Goal: Information Seeking & Learning: Learn about a topic

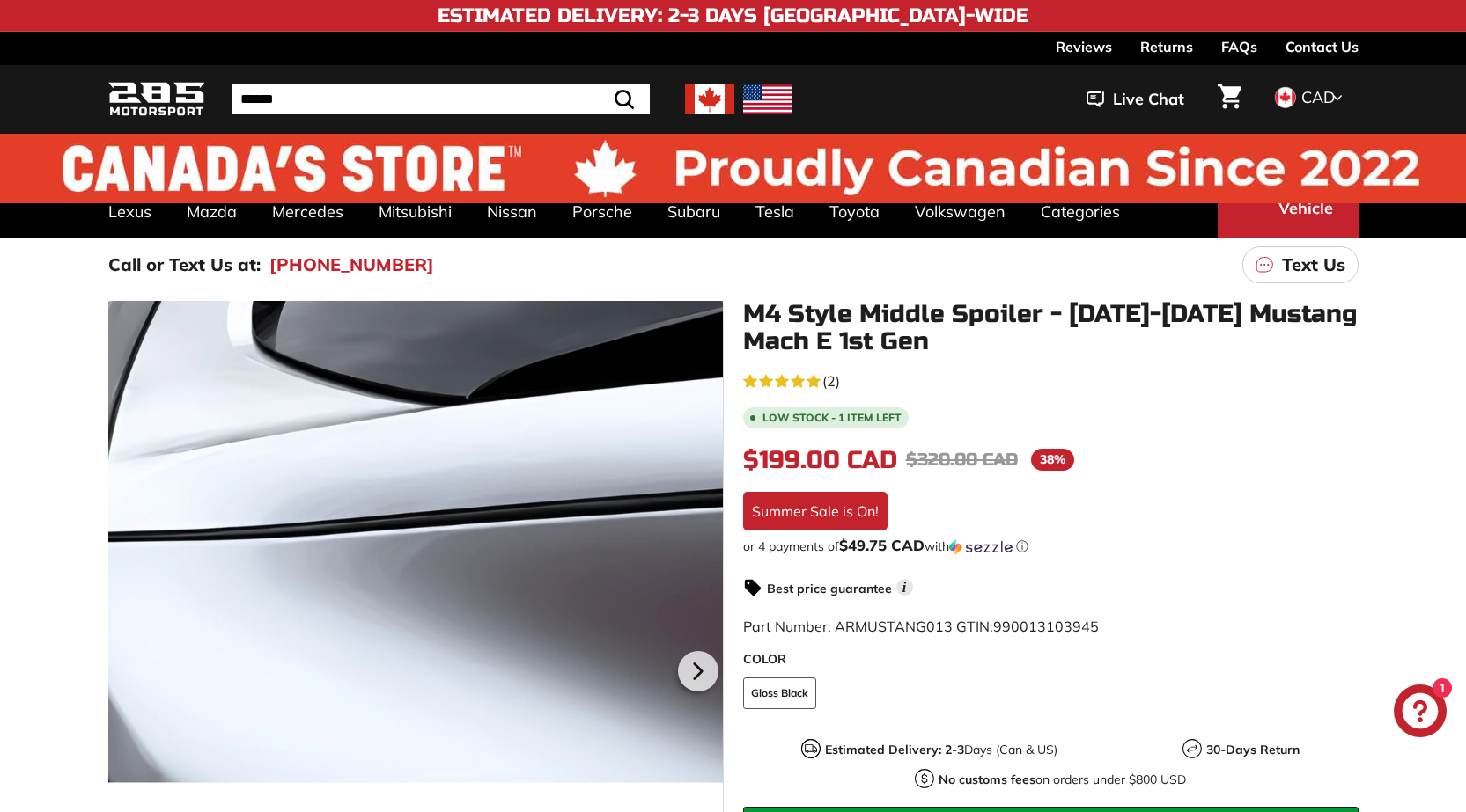
click at [327, 515] on div at bounding box center [417, 668] width 616 height 735
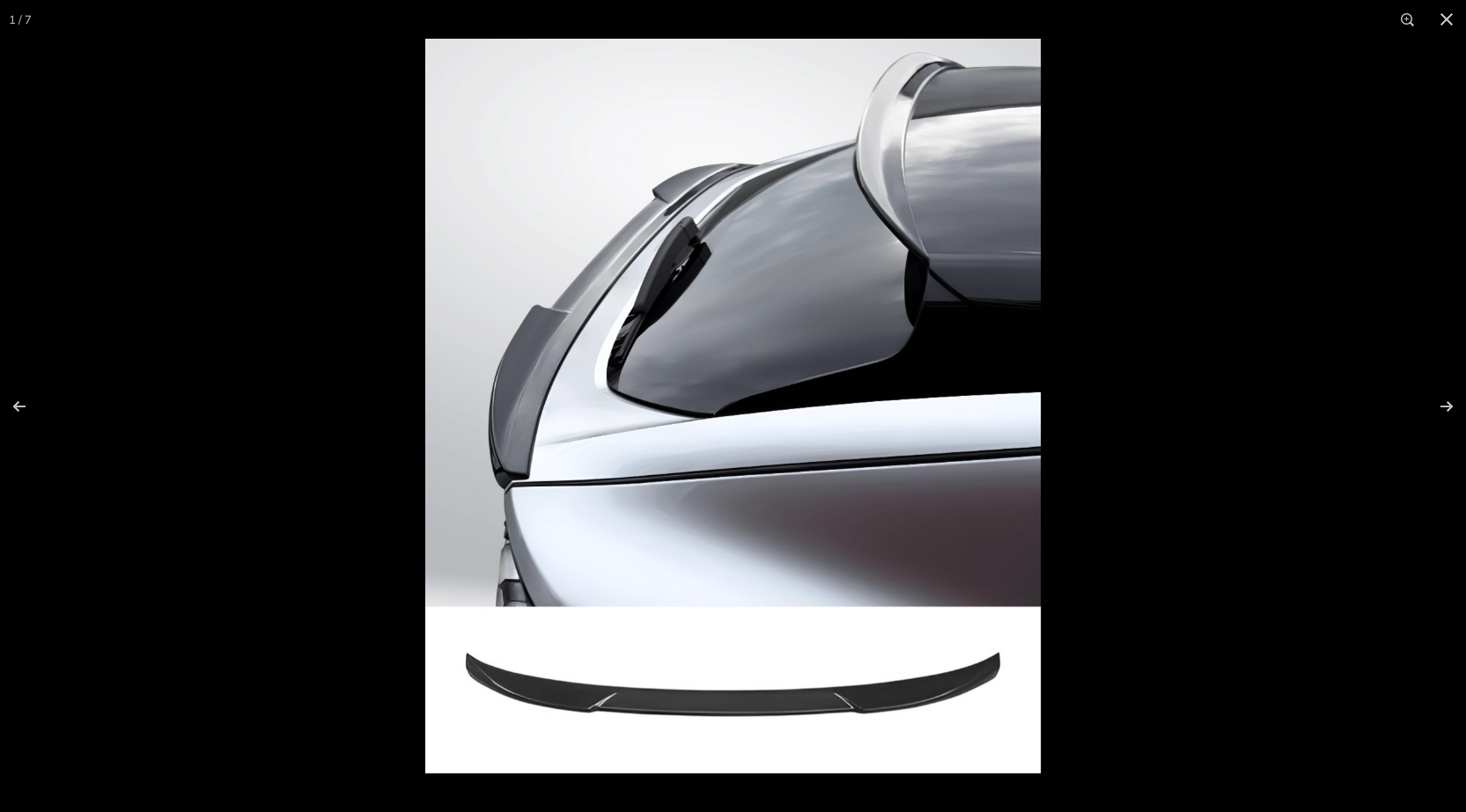
click at [580, 424] on img at bounding box center [733, 406] width 616 height 735
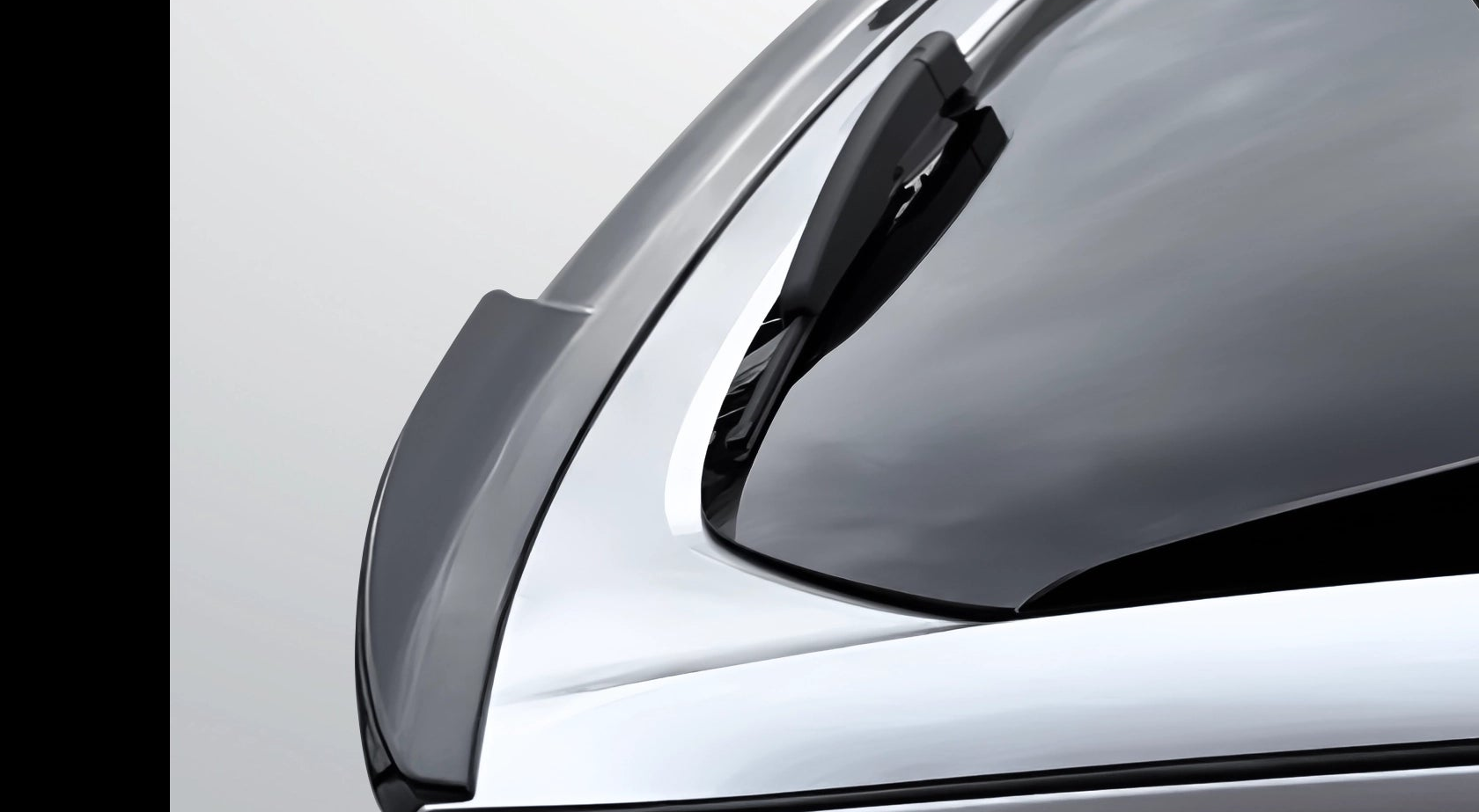
click at [969, 329] on img at bounding box center [1071, 586] width 1803 height 2154
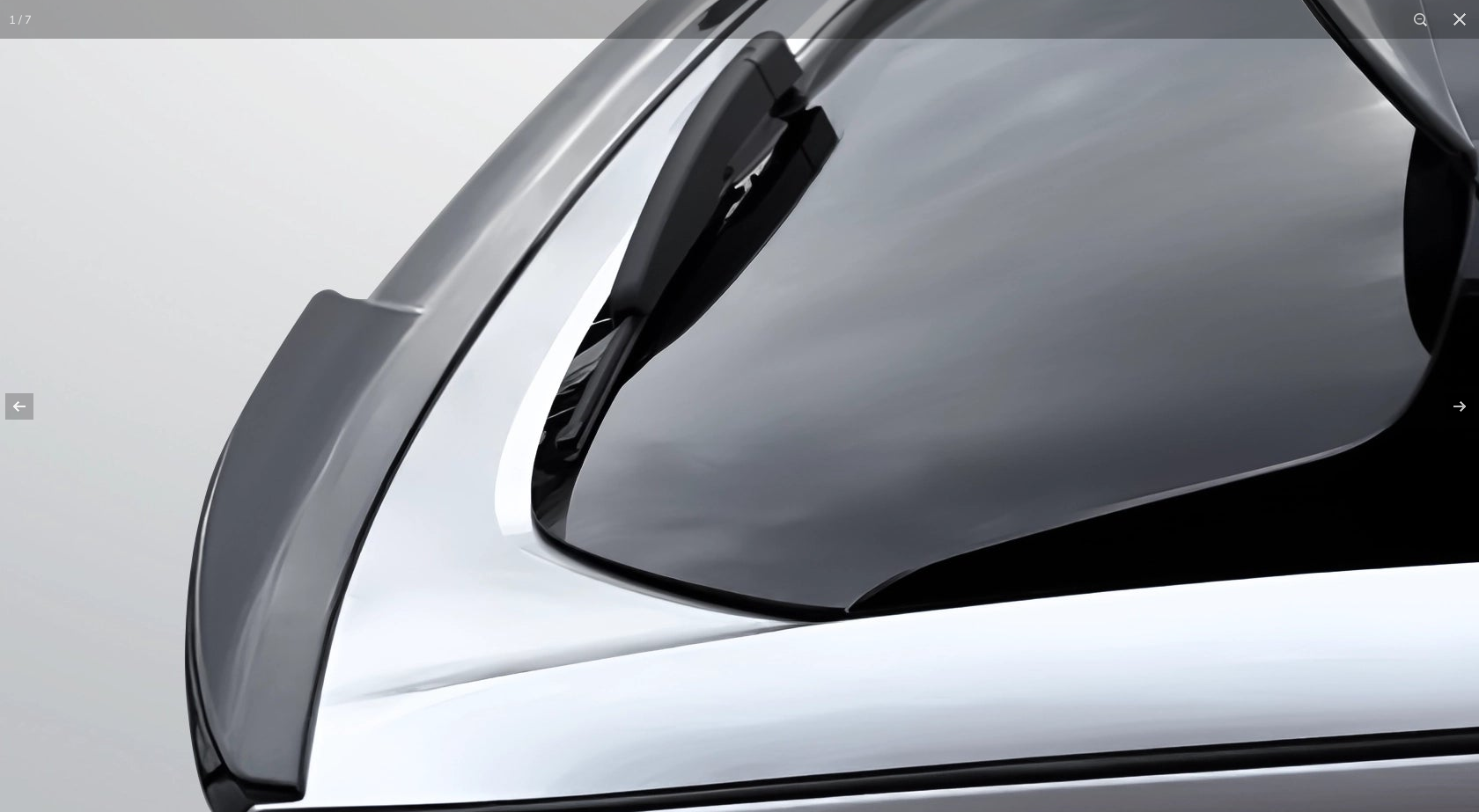
click at [958, 140] on img at bounding box center [901, 586] width 1803 height 2154
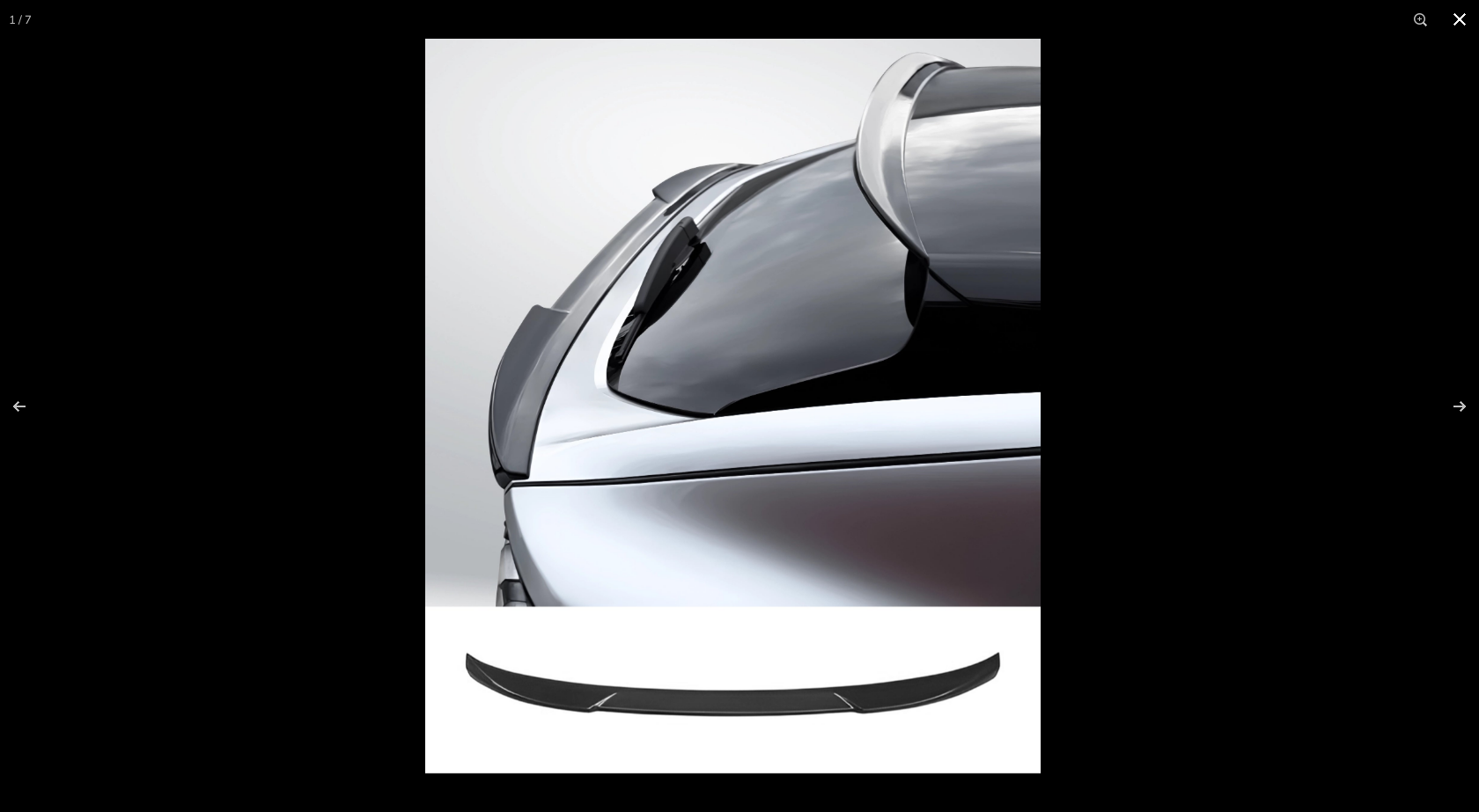
click at [1460, 16] on button at bounding box center [1459, 19] width 39 height 39
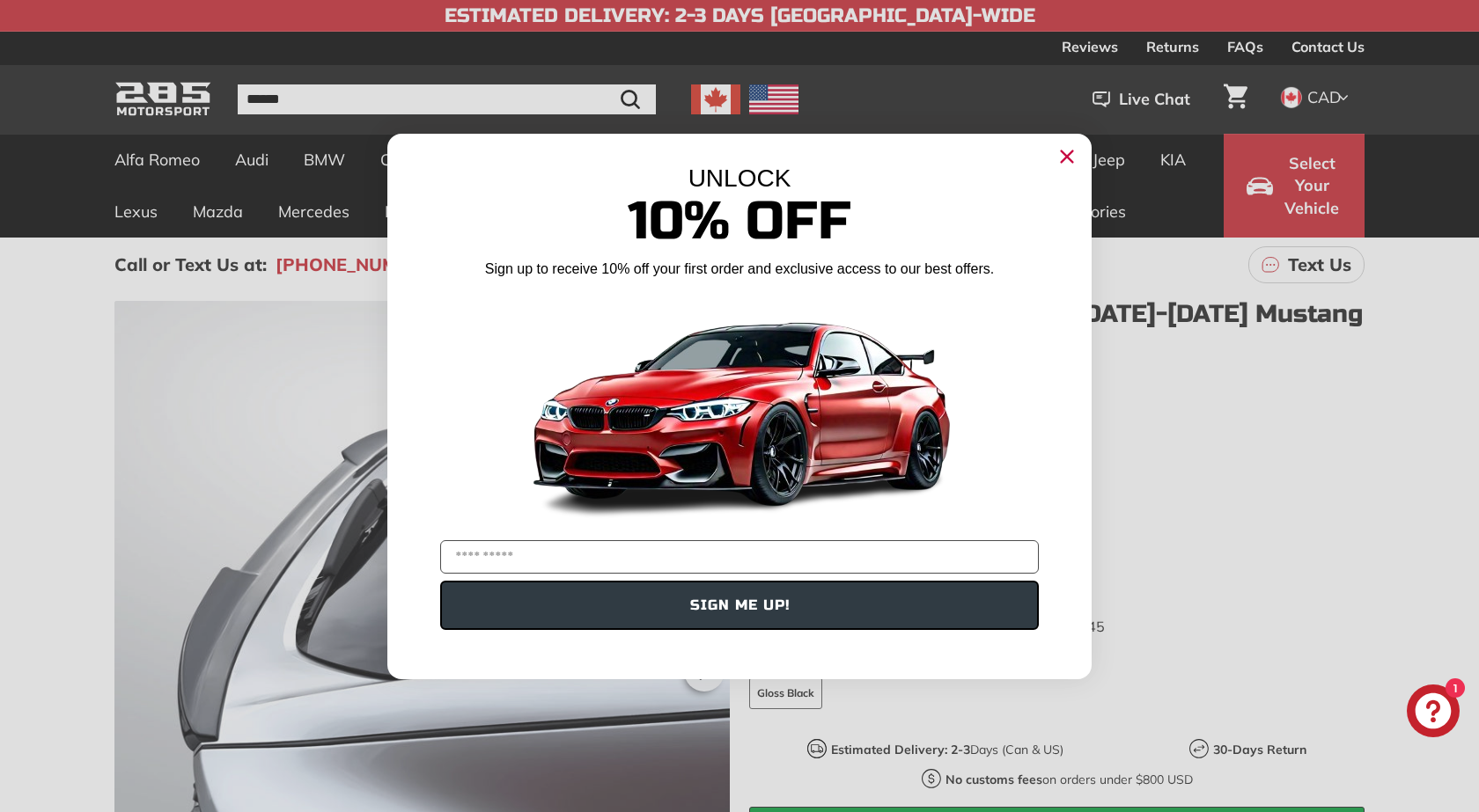
click at [1060, 155] on circle "Close dialog" at bounding box center [1067, 156] width 26 height 26
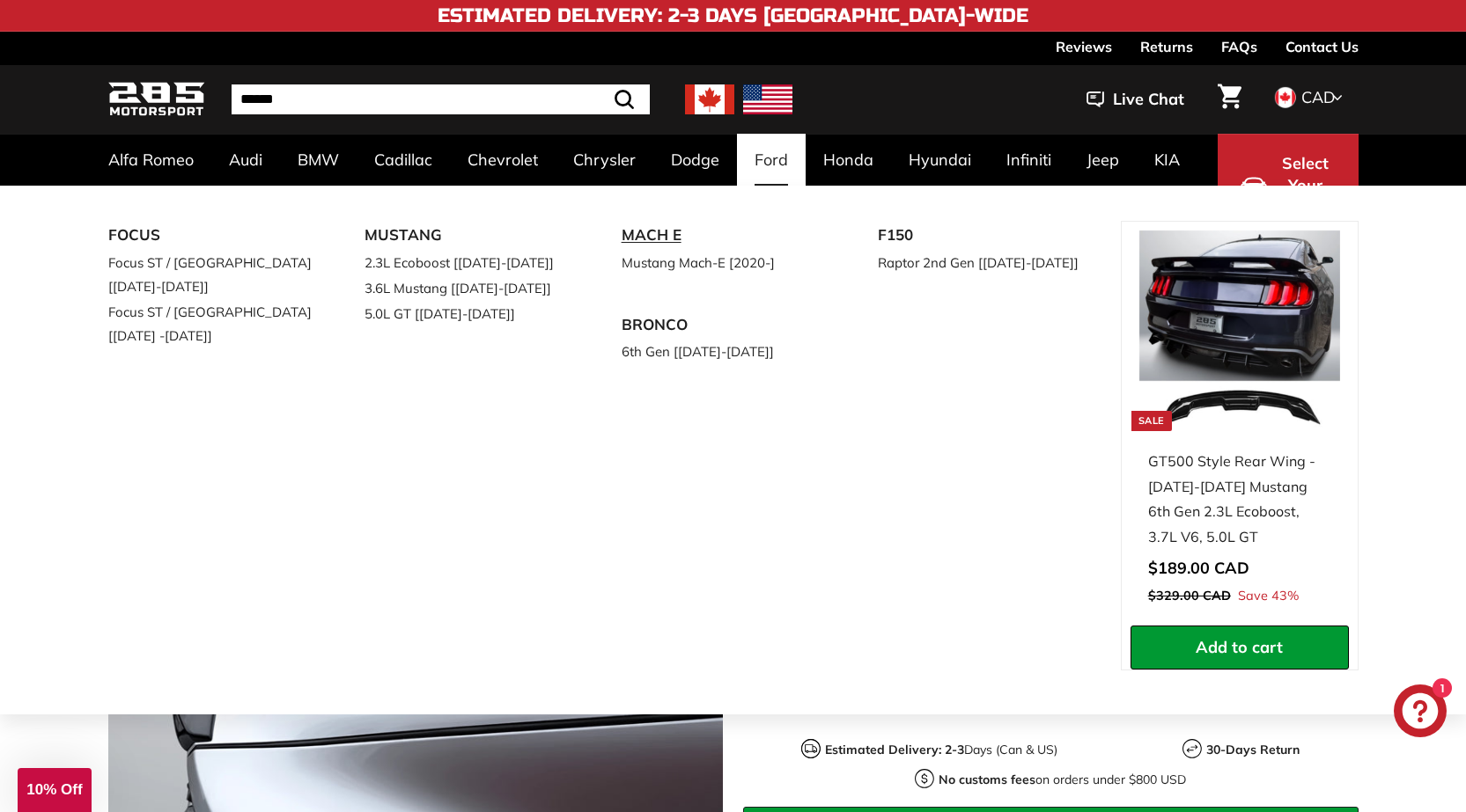
click at [661, 237] on link "MACH E" at bounding box center [725, 235] width 208 height 29
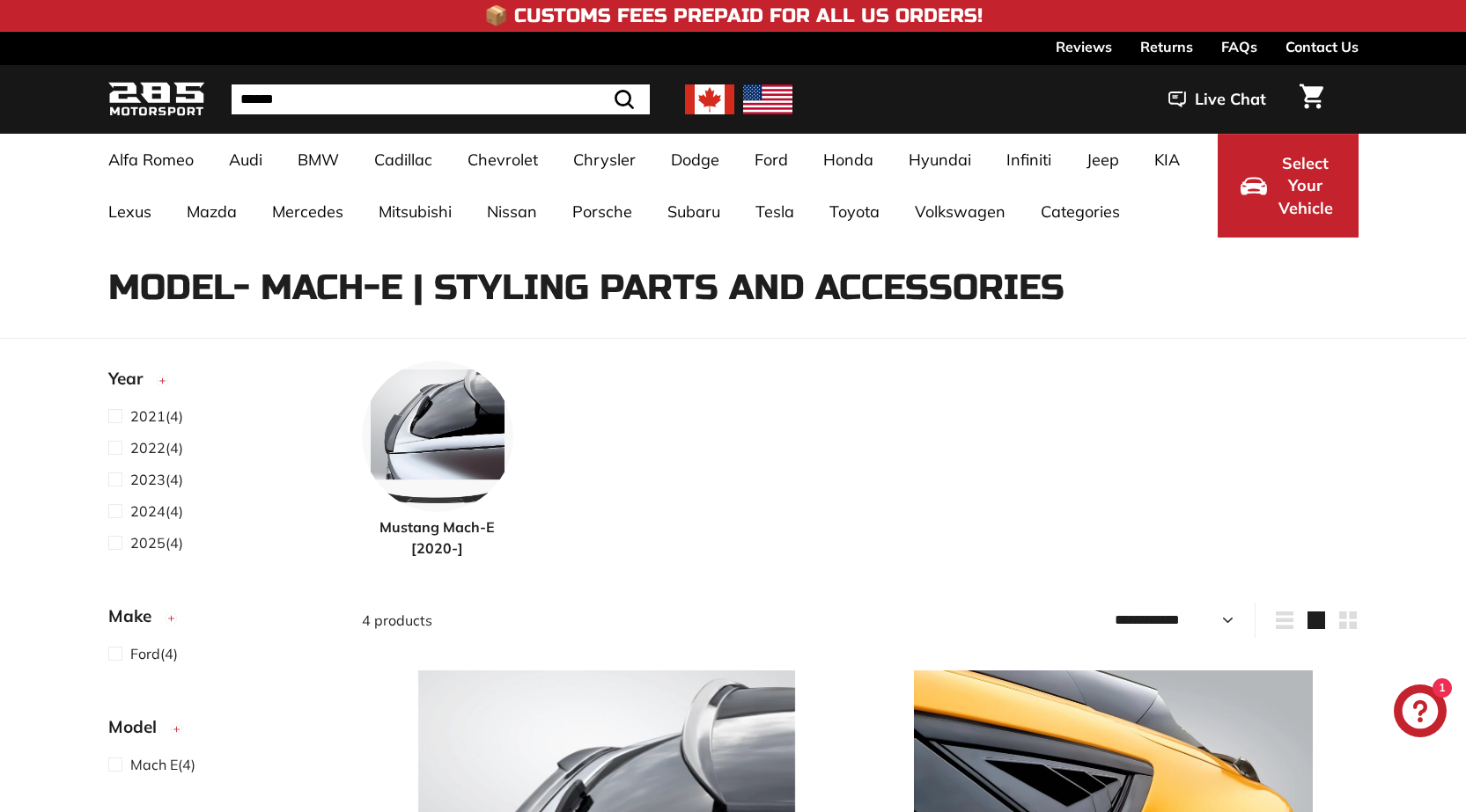
select select "**********"
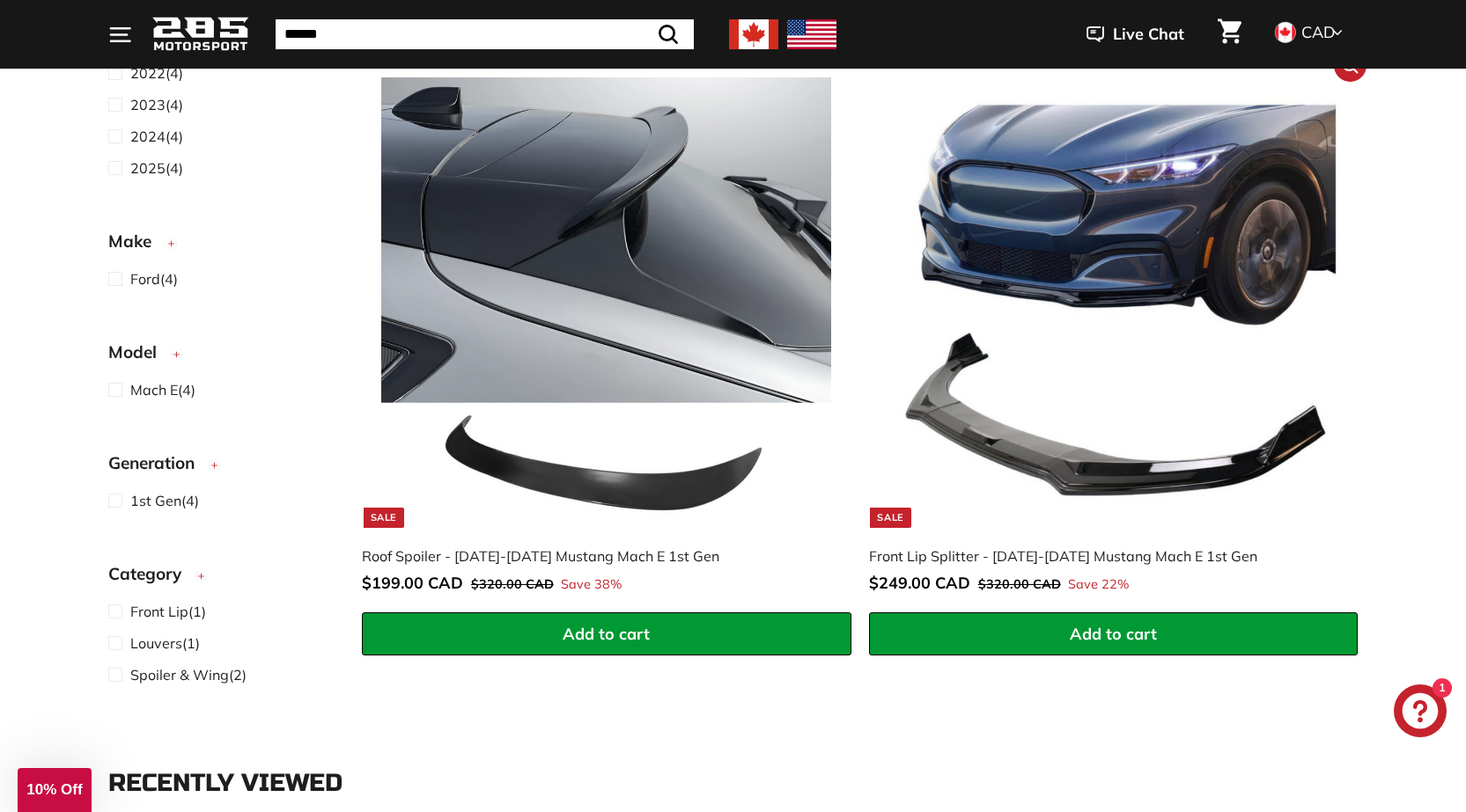
scroll to position [968, 0]
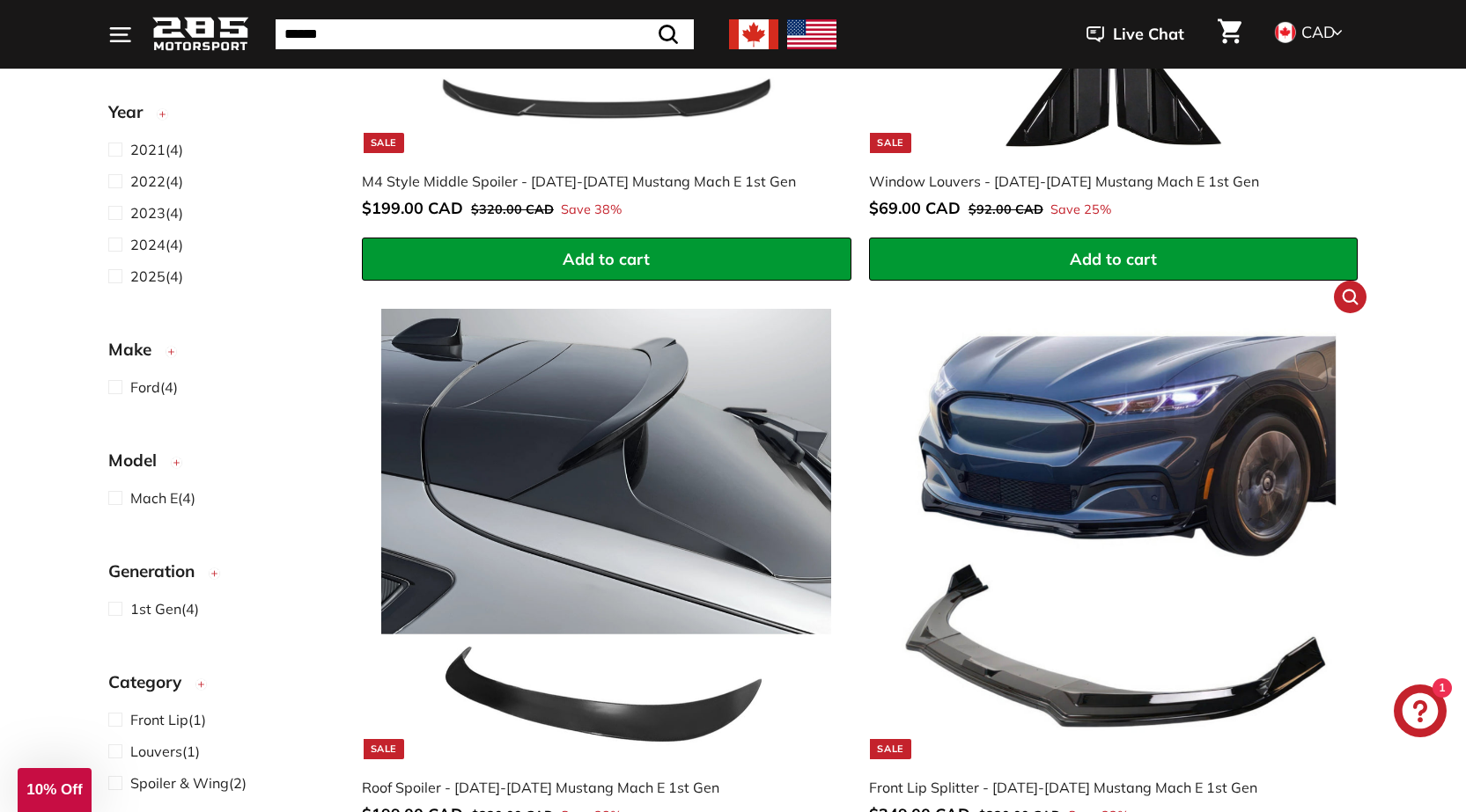
click at [1121, 486] on img at bounding box center [1113, 533] width 450 height 449
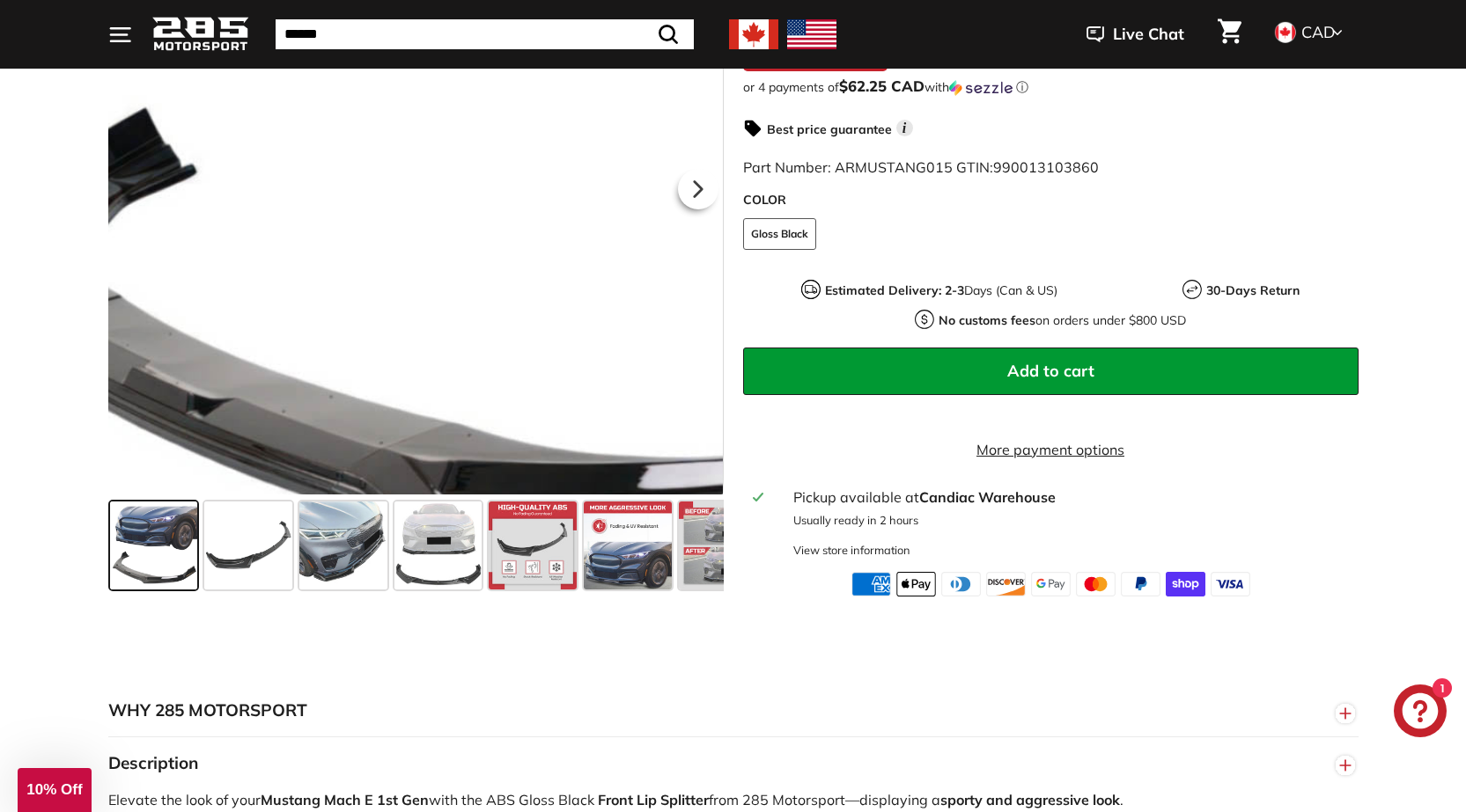
scroll to position [528, 0]
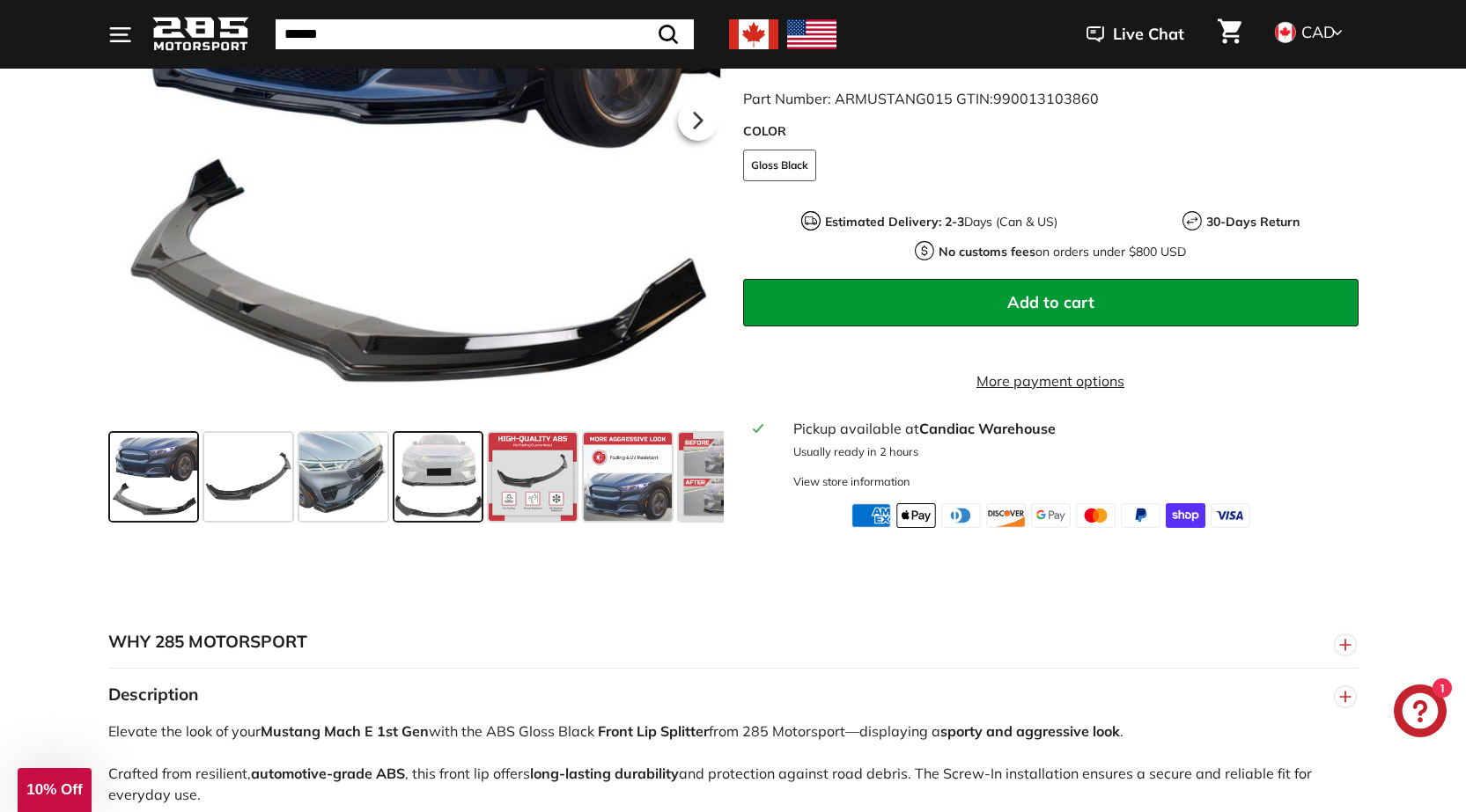
click at [449, 501] on span at bounding box center [438, 477] width 88 height 88
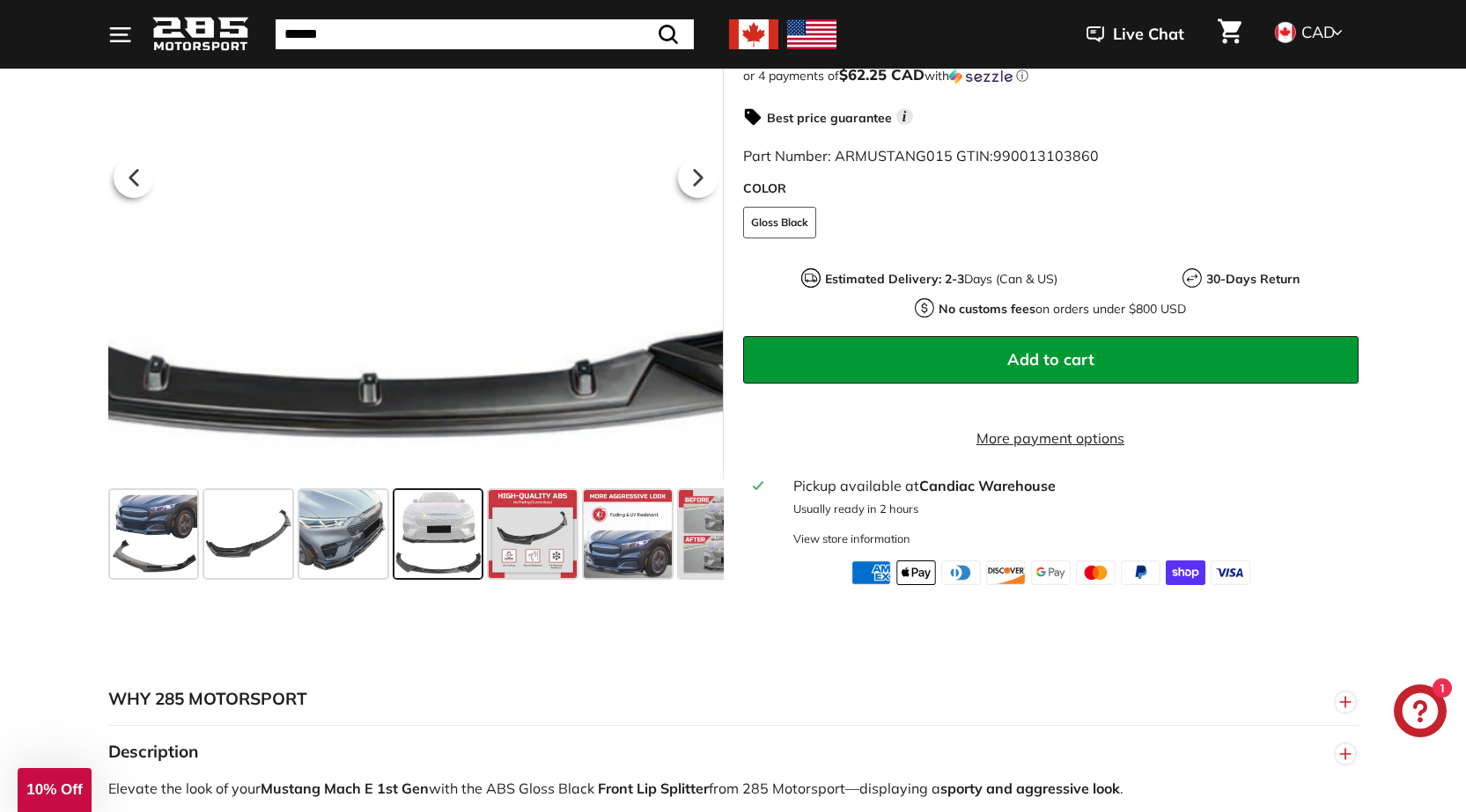
scroll to position [440, 0]
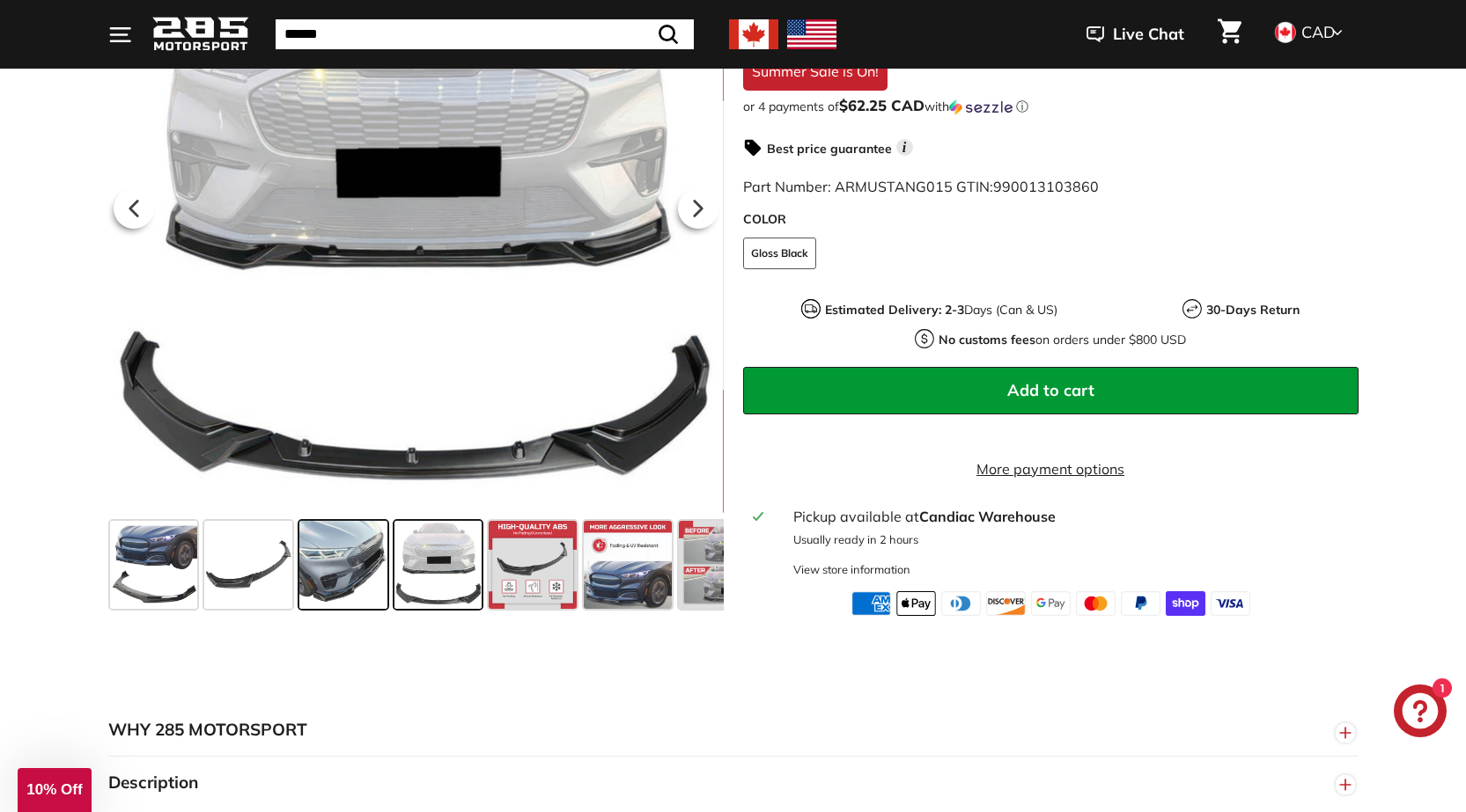
click at [345, 600] on span at bounding box center [343, 565] width 88 height 88
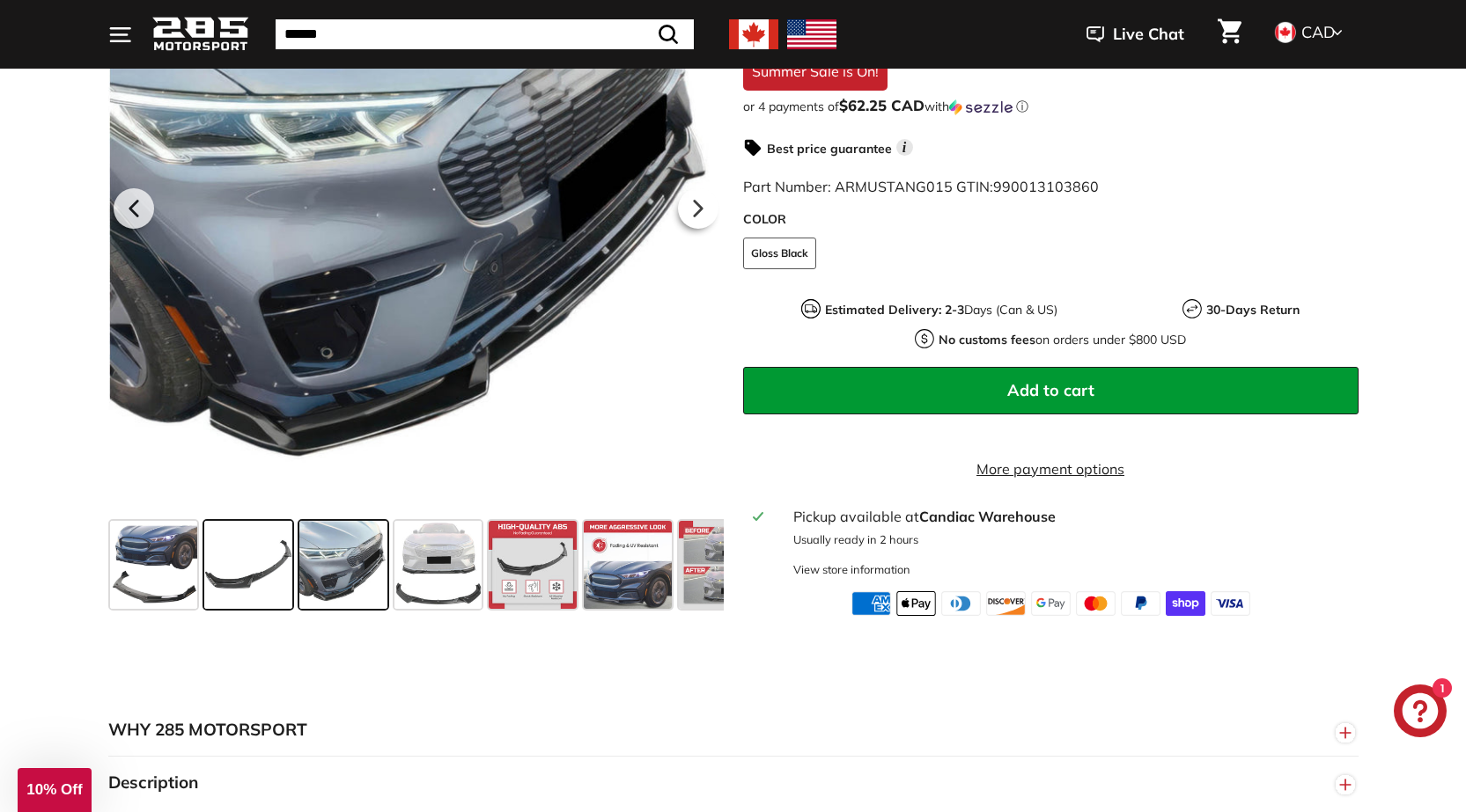
click at [232, 584] on span at bounding box center [247, 565] width 88 height 88
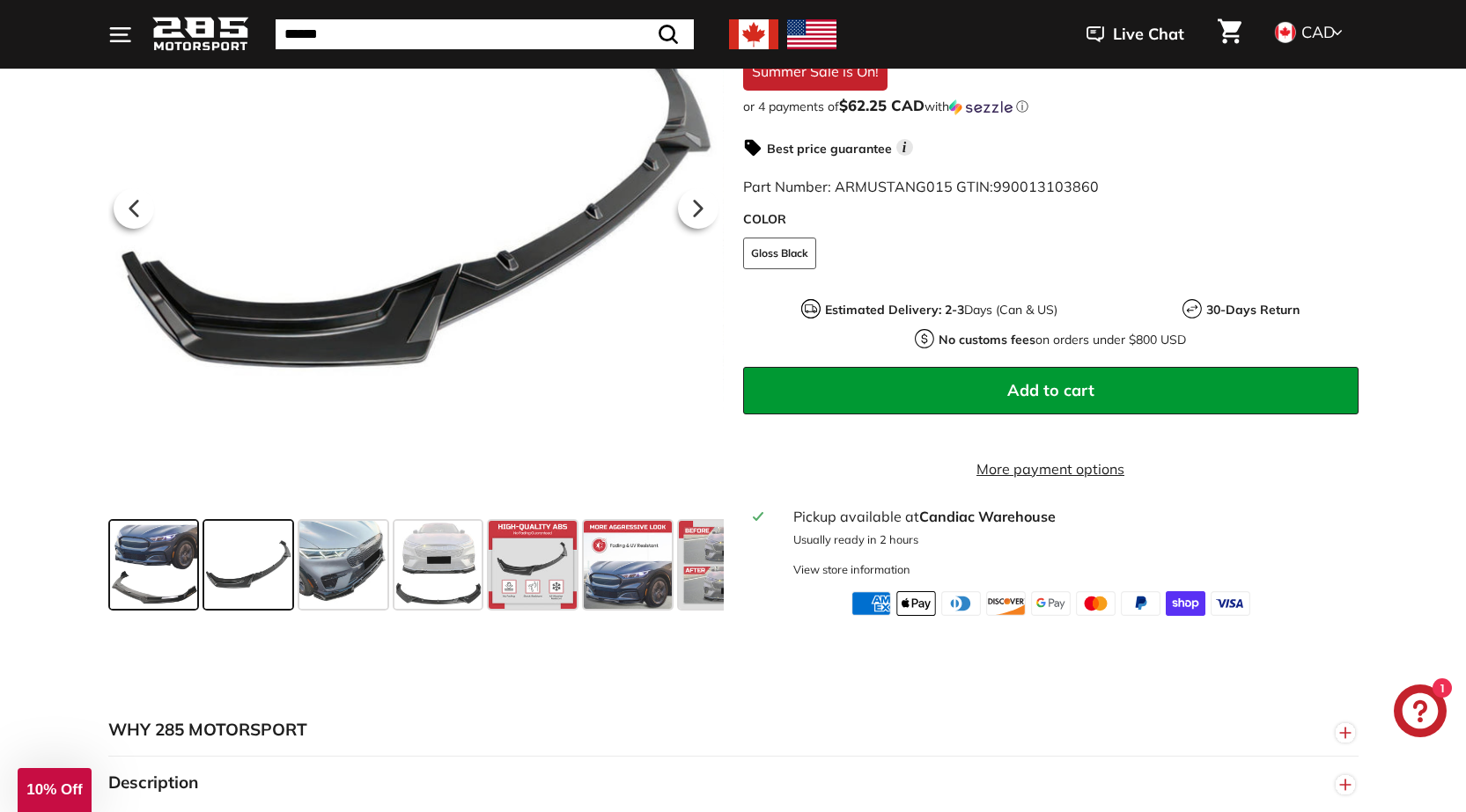
click at [160, 583] on span at bounding box center [154, 565] width 88 height 88
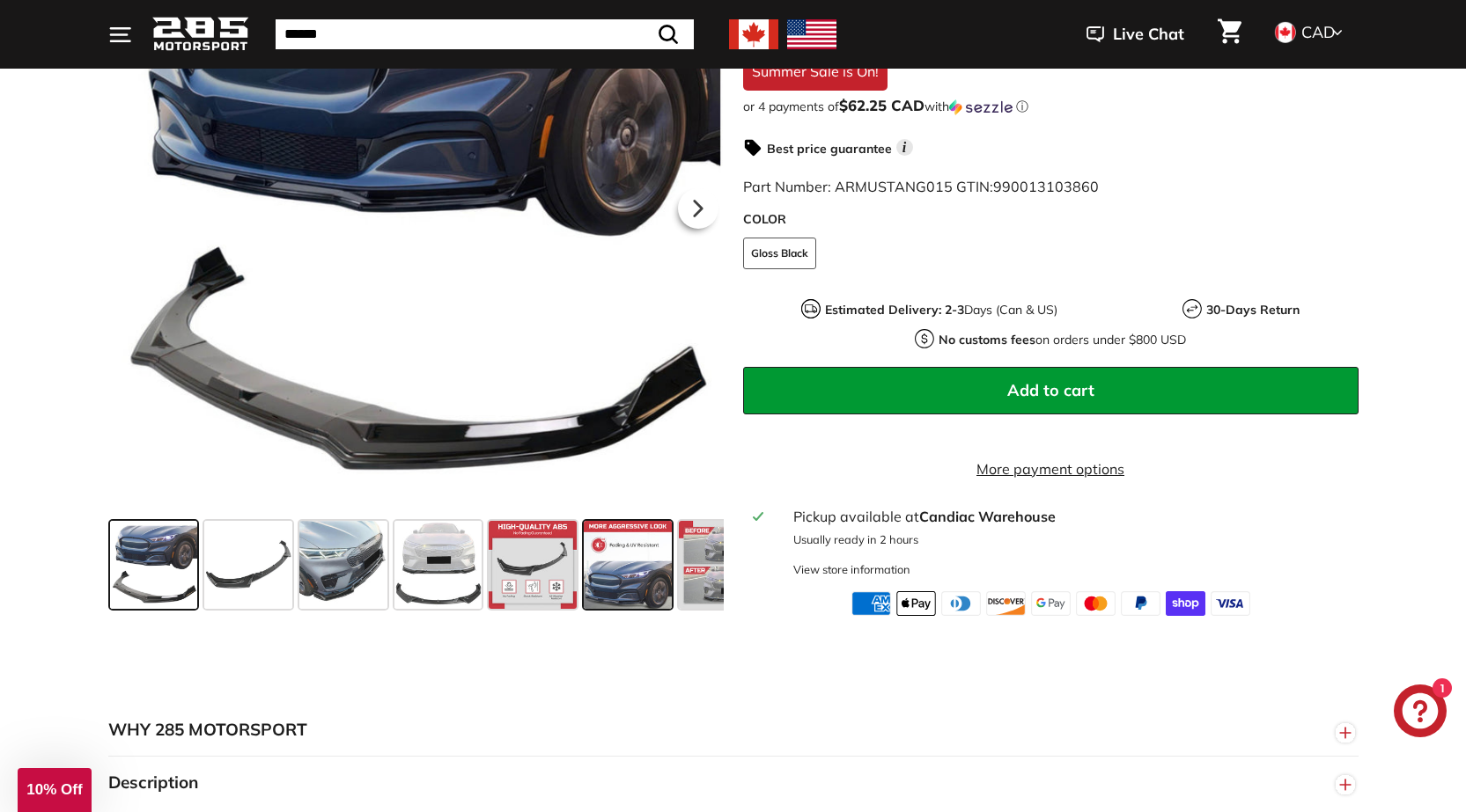
click at [610, 592] on span at bounding box center [627, 565] width 88 height 88
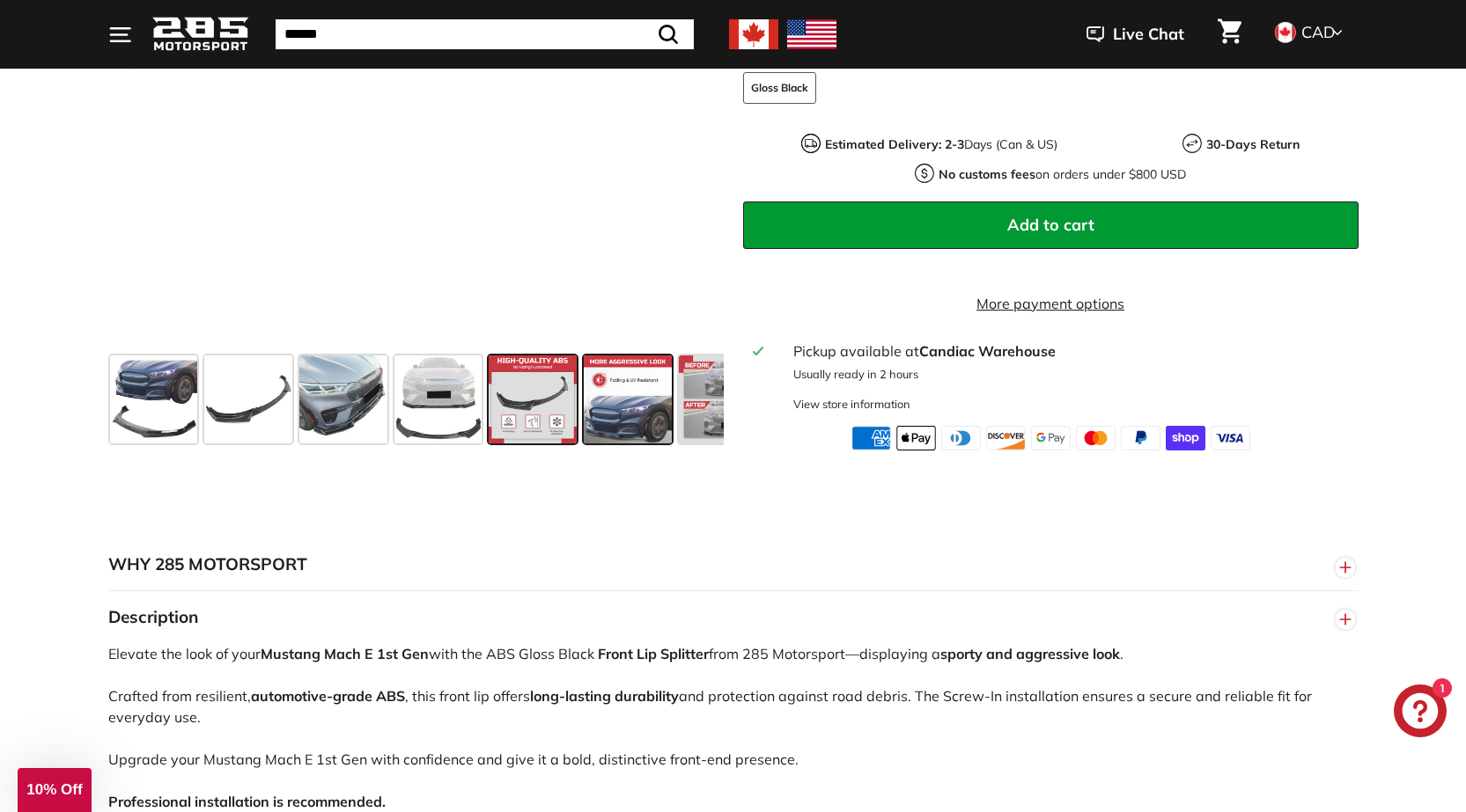
scroll to position [616, 0]
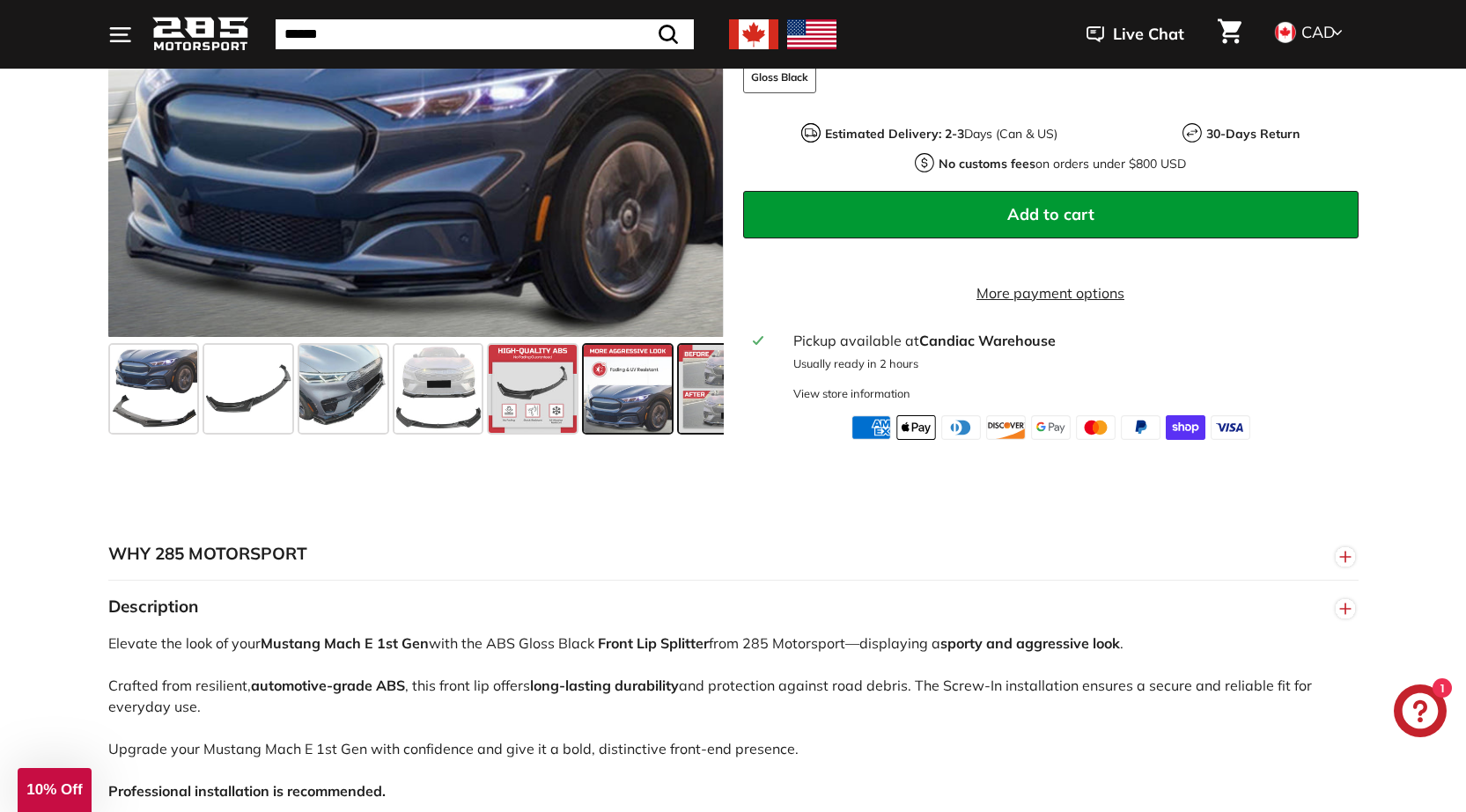
click at [693, 424] on span at bounding box center [723, 388] width 88 height 88
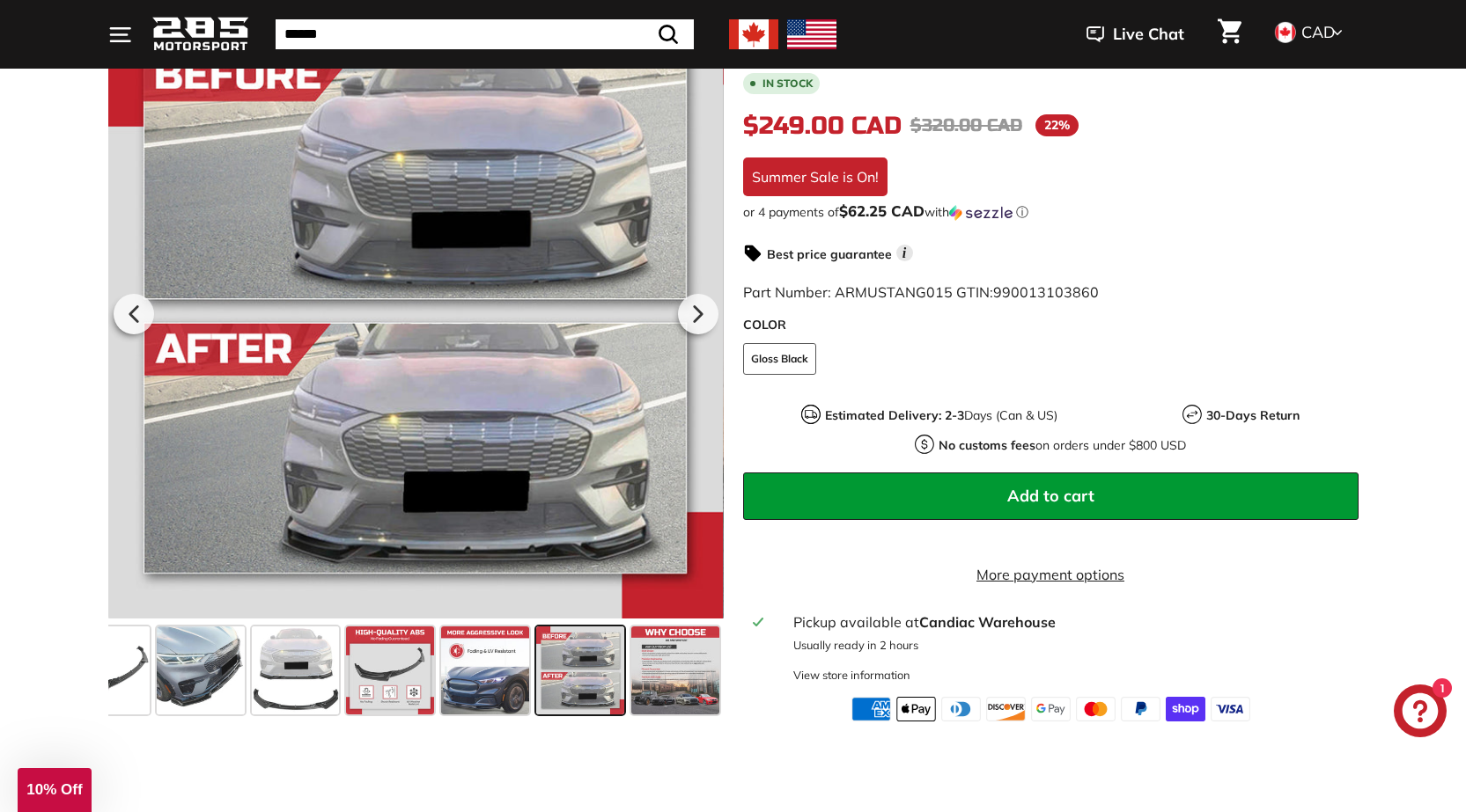
scroll to position [352, 0]
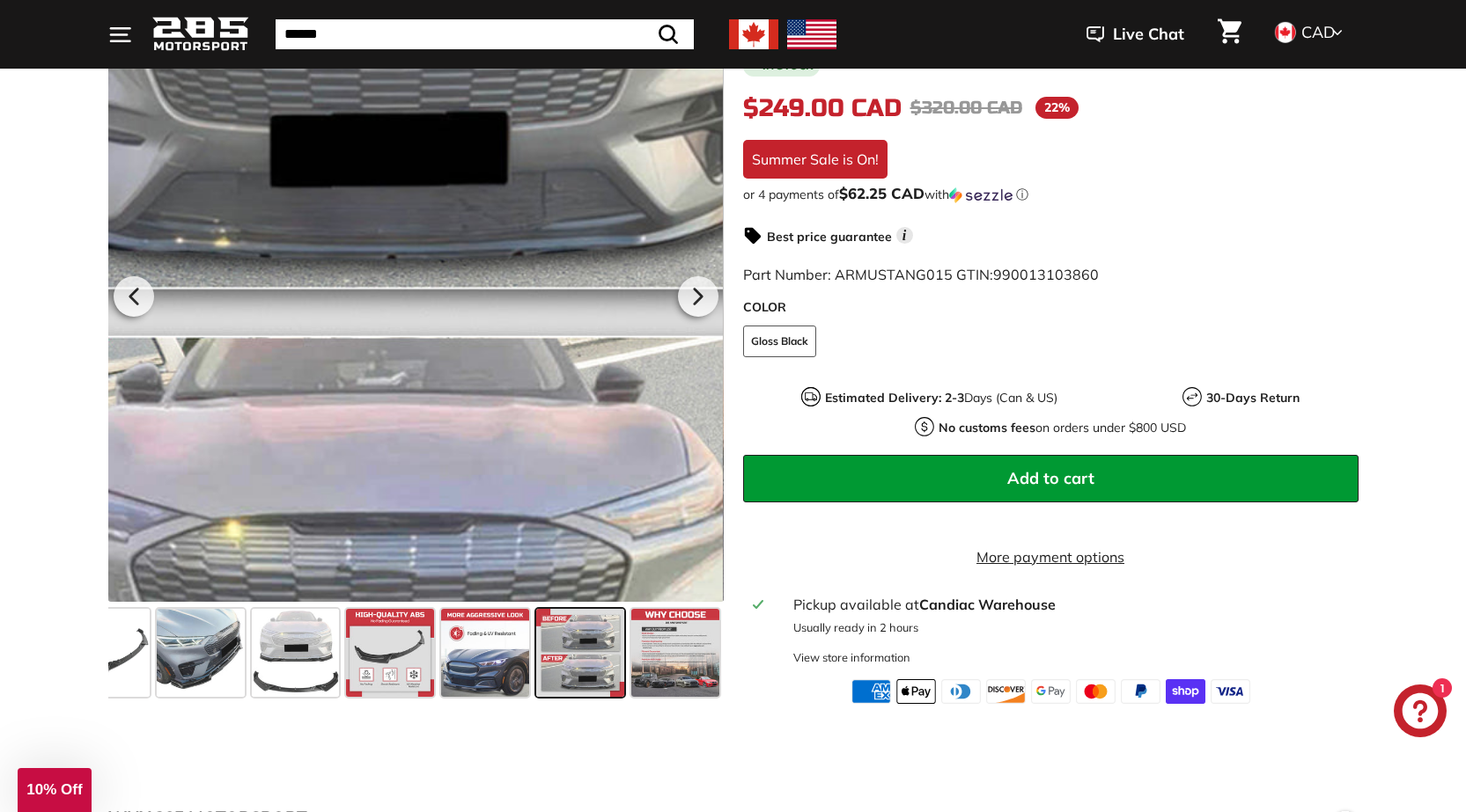
click at [554, 292] on div at bounding box center [416, 293] width 616 height 617
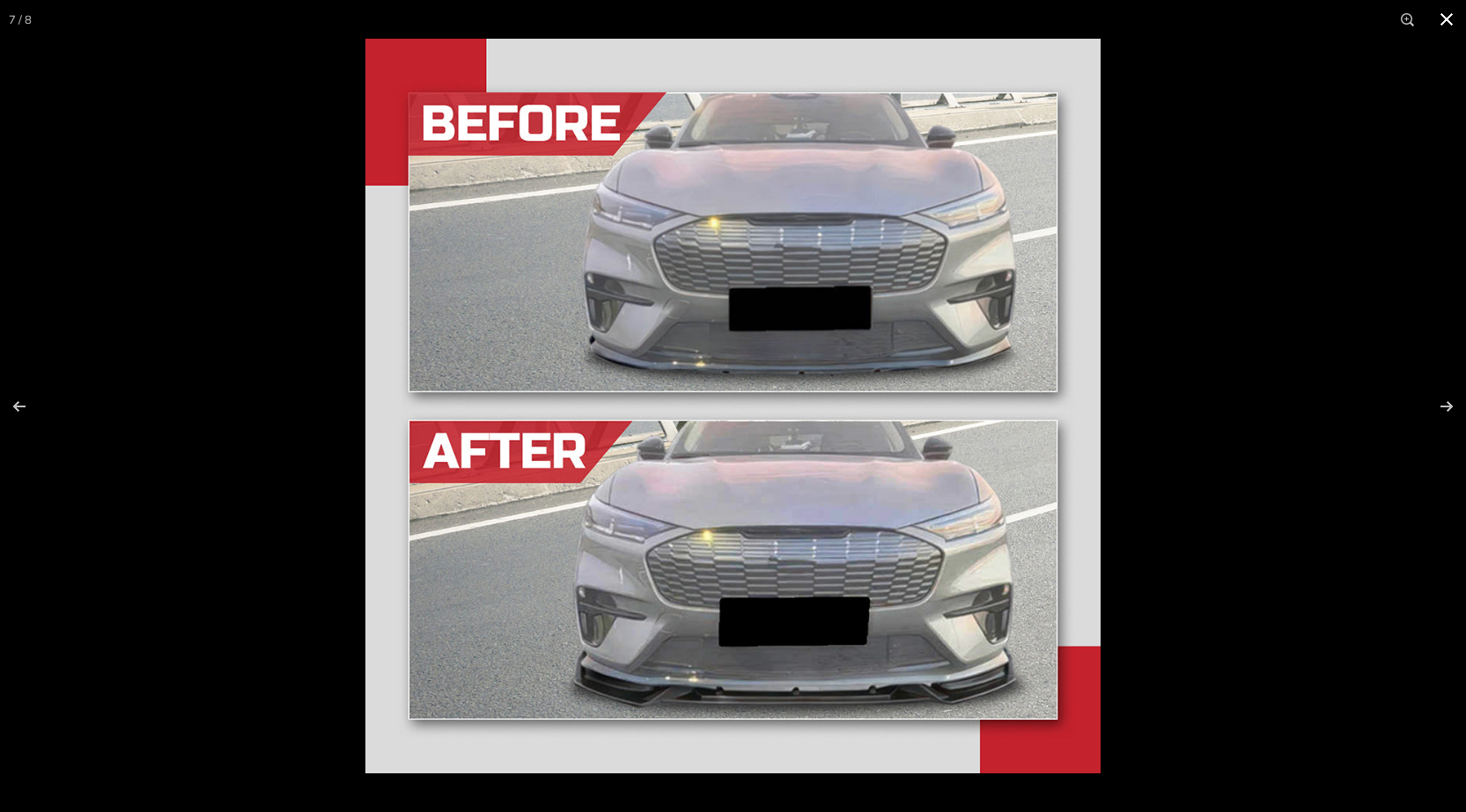
click at [1204, 314] on div at bounding box center [1099, 445] width 1466 height 812
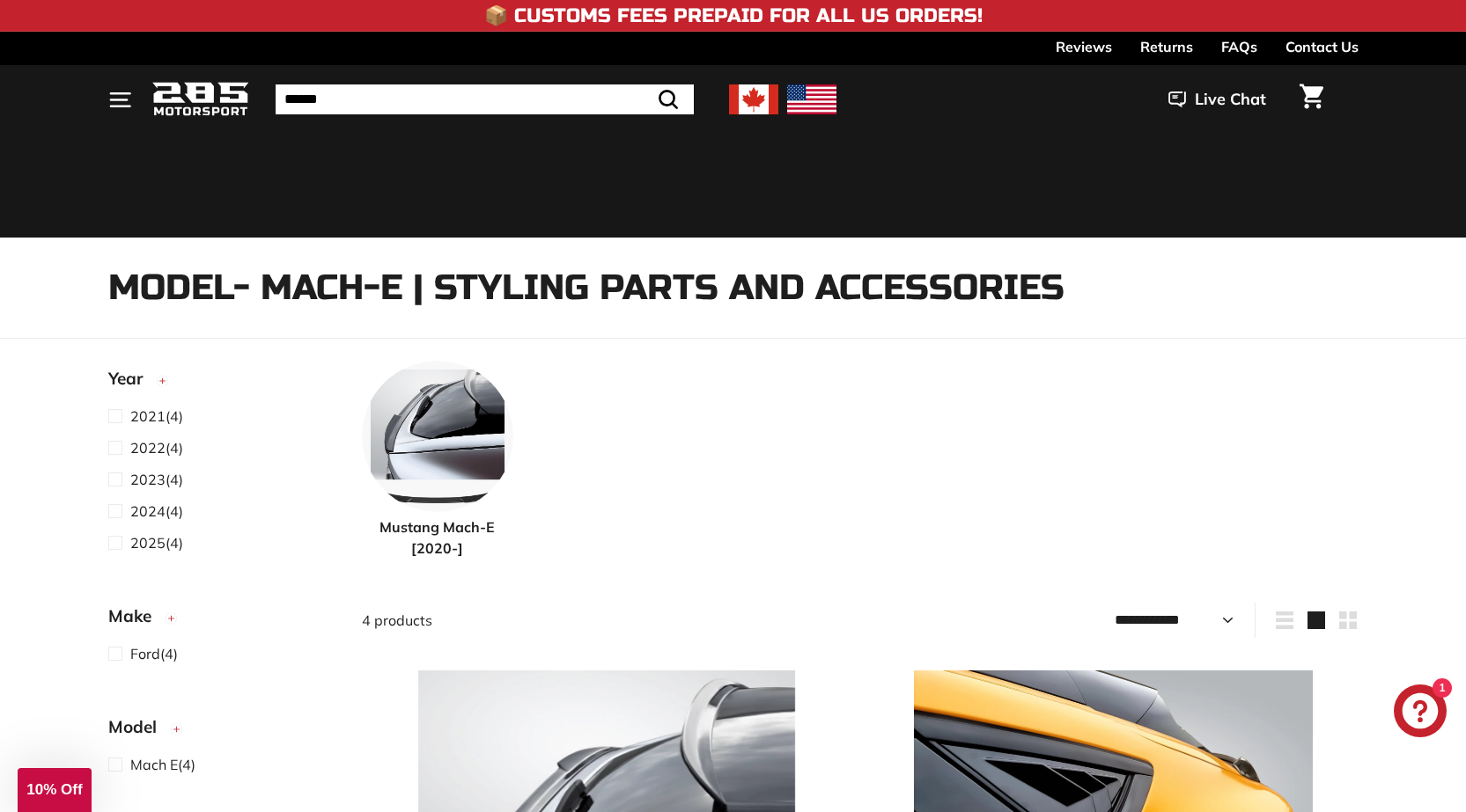
select select "**********"
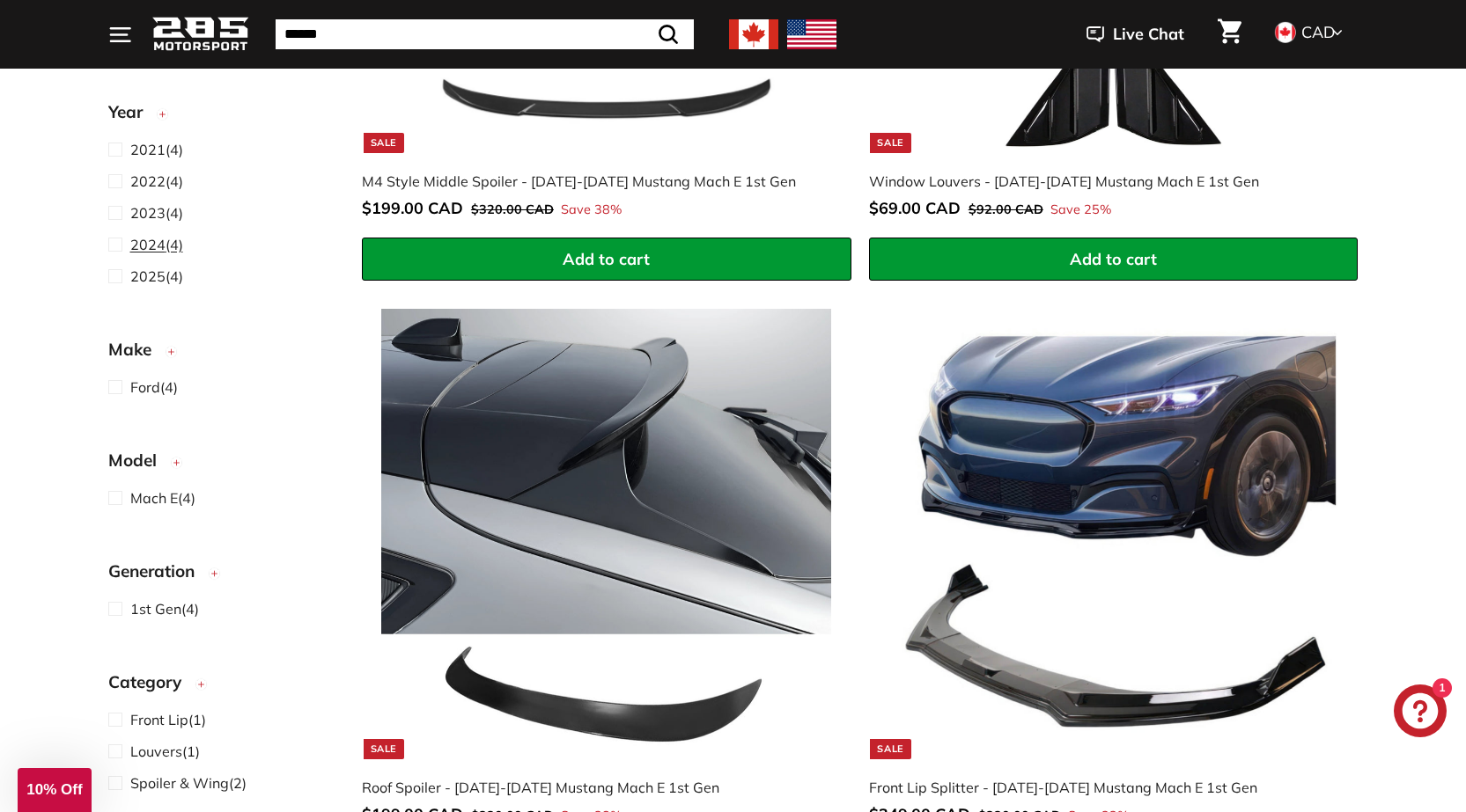
click at [113, 242] on span at bounding box center [119, 245] width 22 height 21
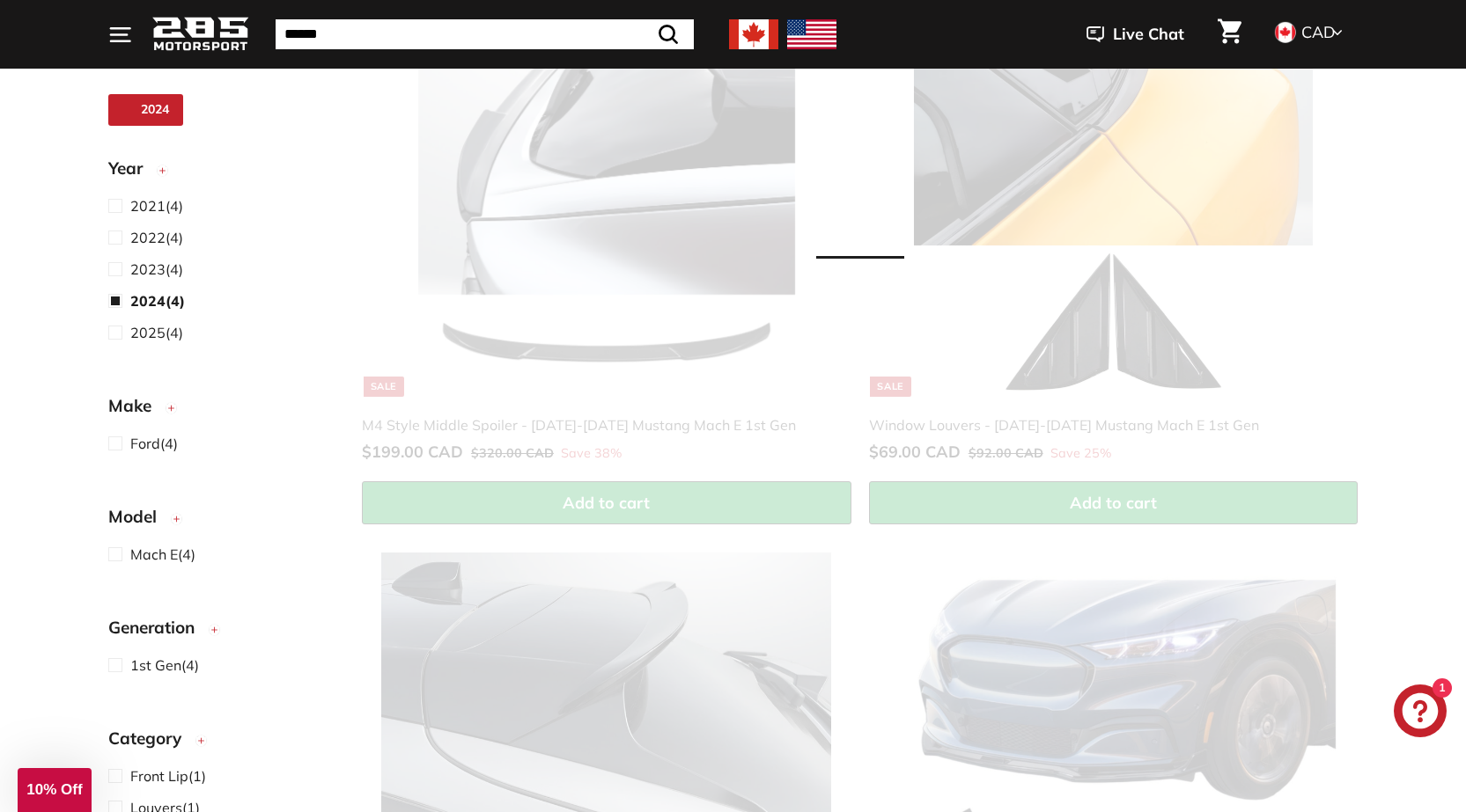
scroll to position [230, 0]
